Goal: Information Seeking & Learning: Learn about a topic

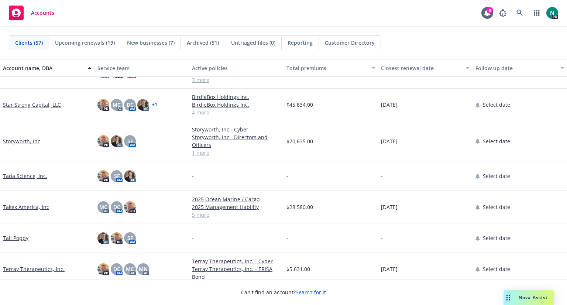
scroll to position [1253, 0]
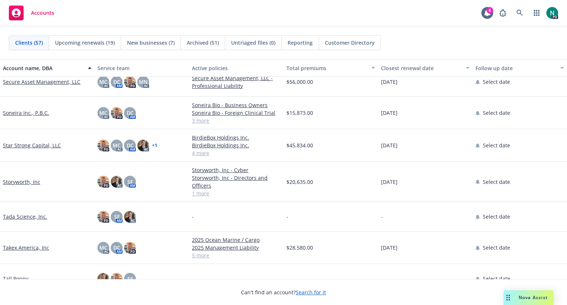
click at [30, 112] on link "Soneira Inc., P.B.C." at bounding box center [26, 113] width 46 height 8
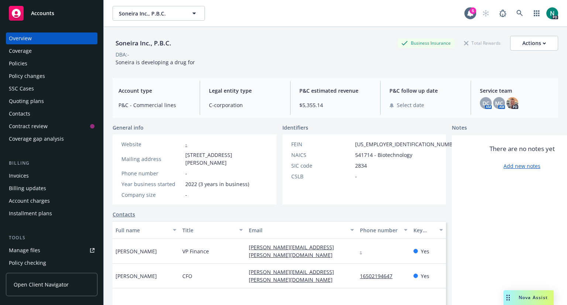
click at [22, 63] on div "Policies" at bounding box center [18, 64] width 18 height 12
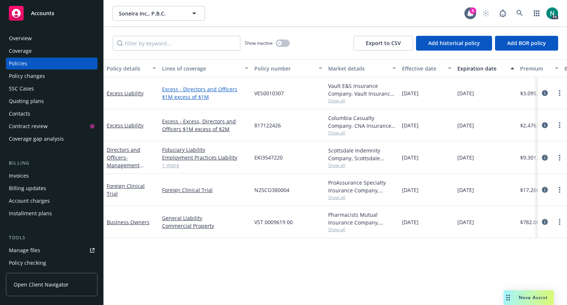
click at [192, 88] on link "Excess - Directors and Officers $1M excess of $1M" at bounding box center [205, 93] width 86 height 16
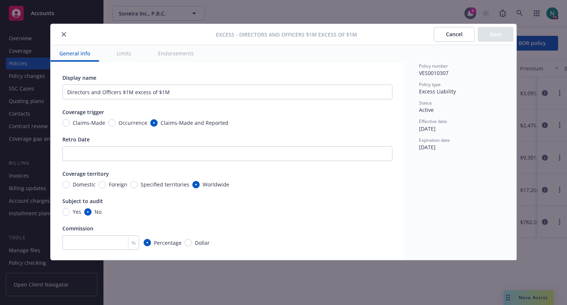
click at [63, 35] on icon "close" at bounding box center [64, 34] width 4 height 4
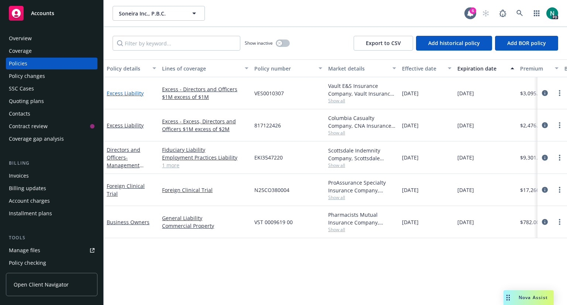
click at [125, 94] on link "Excess Liability" at bounding box center [125, 93] width 37 height 7
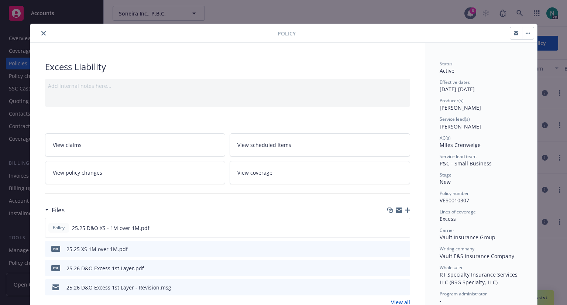
scroll to position [52, 0]
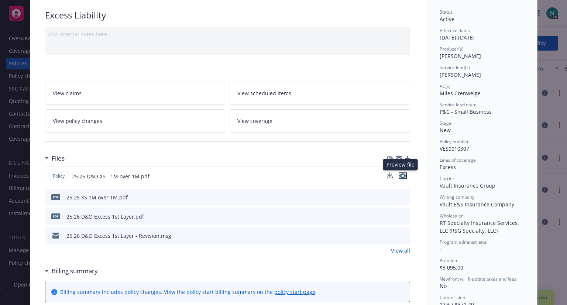
click at [400, 174] on icon "preview file" at bounding box center [402, 175] width 7 height 5
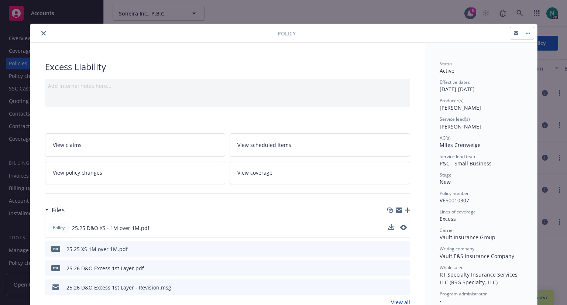
click at [41, 32] on icon "close" at bounding box center [43, 33] width 4 height 4
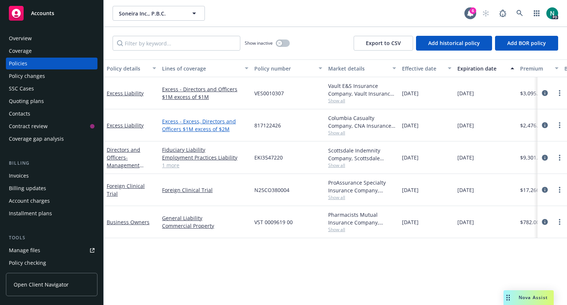
click at [180, 122] on link "Excess - Excess, Directors and Officers $1M excess of $2M" at bounding box center [205, 125] width 86 height 16
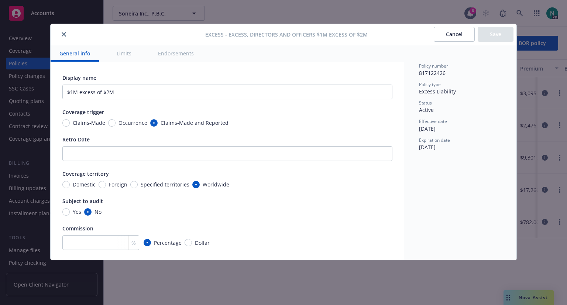
type input "Excess, Directors and Officers $1M excess of $2M"
click at [62, 32] on icon "close" at bounding box center [64, 34] width 4 height 4
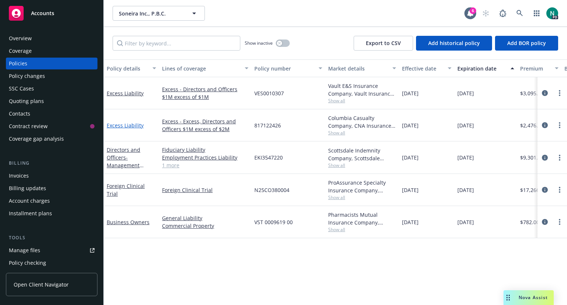
click at [123, 125] on link "Excess Liability" at bounding box center [125, 125] width 37 height 7
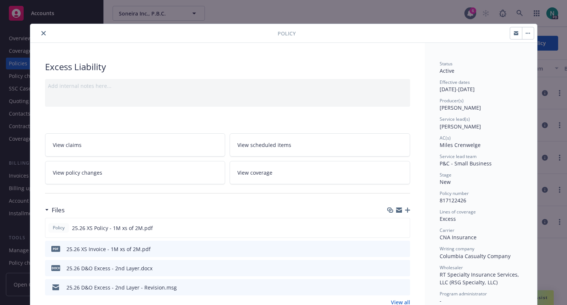
scroll to position [72, 0]
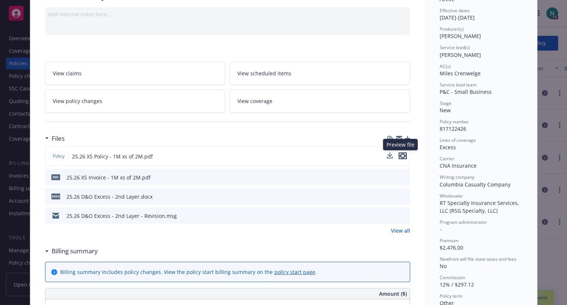
click at [399, 154] on icon "preview file" at bounding box center [402, 155] width 7 height 5
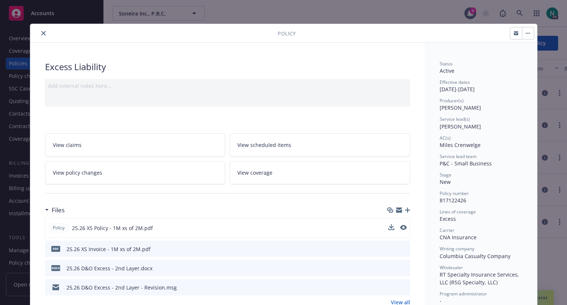
click at [41, 32] on icon "close" at bounding box center [43, 33] width 4 height 4
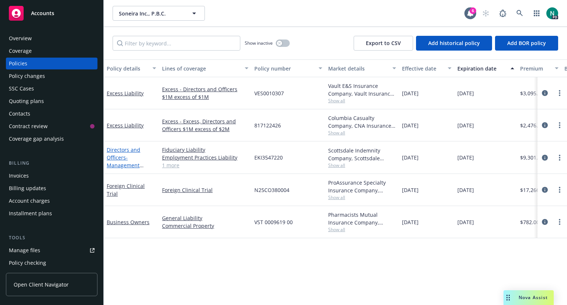
click at [115, 151] on link "Directors and Officers - Management Liability" at bounding box center [124, 161] width 34 height 30
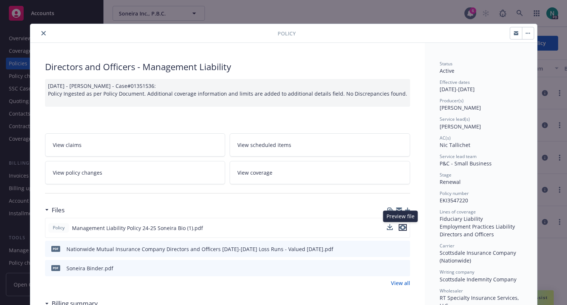
click at [401, 225] on icon "preview file" at bounding box center [402, 227] width 7 height 5
click at [40, 29] on button "close" at bounding box center [43, 33] width 9 height 9
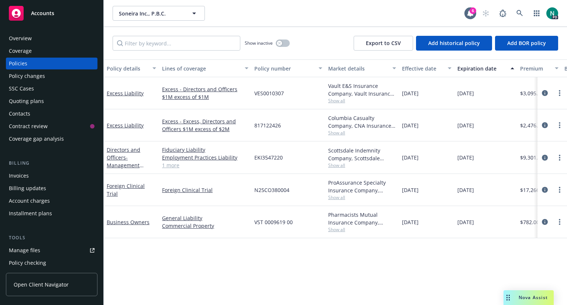
click at [345, 161] on div "Scottsdale Indemnity Company, Scottsdale Insurance Company (Nationwide), RT Spe…" at bounding box center [362, 155] width 68 height 16
click at [350, 147] on div "Scottsdale Indemnity Company, Scottsdale Insurance Company (Nationwide), RT Spe…" at bounding box center [362, 155] width 68 height 16
click at [177, 149] on link "Fiduciary Liability" at bounding box center [205, 150] width 86 height 8
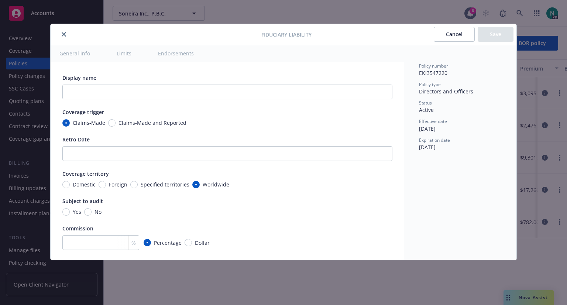
type textarea "x"
click at [63, 34] on icon "close" at bounding box center [64, 34] width 4 height 4
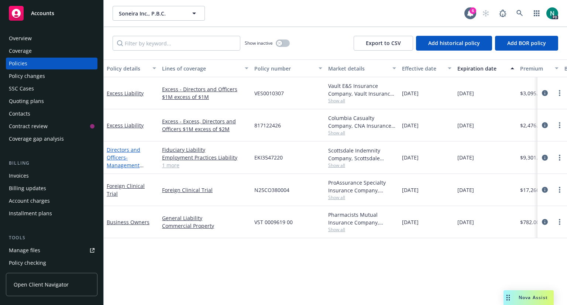
click at [123, 148] on link "Directors and Officers - Management Liability" at bounding box center [124, 161] width 34 height 30
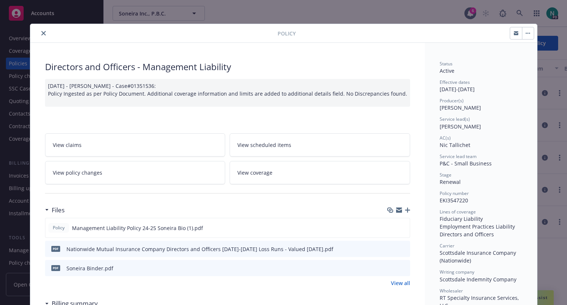
scroll to position [22, 0]
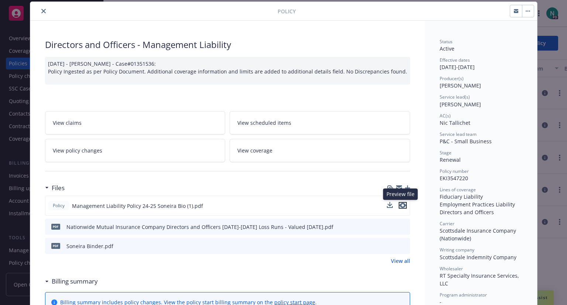
click at [400, 204] on icon "preview file" at bounding box center [402, 205] width 7 height 5
click at [41, 11] on icon "close" at bounding box center [43, 11] width 4 height 4
